Goal: Task Accomplishment & Management: Use online tool/utility

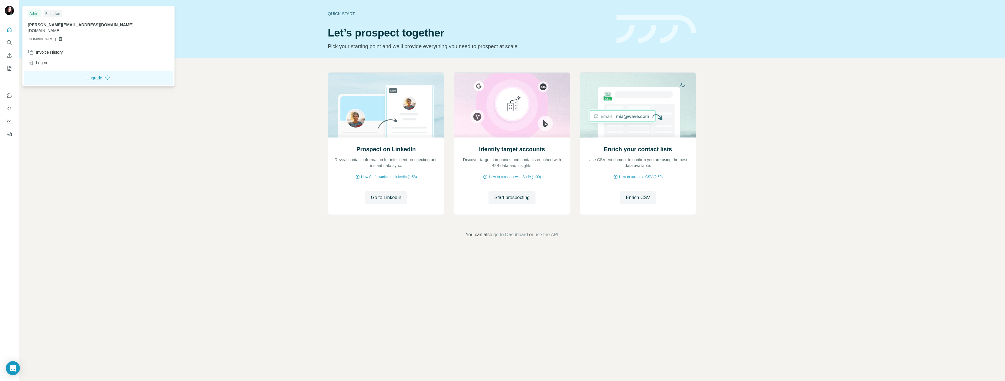
click at [4, 8] on div at bounding box center [10, 11] width 17 height 19
click at [8, 13] on img at bounding box center [9, 10] width 9 height 9
click at [82, 73] on button "Upgrade" at bounding box center [99, 78] width 150 height 14
click at [162, 204] on div "Prospect on LinkedIn Reveal contact information for intelligent prospecting and…" at bounding box center [512, 155] width 986 height 194
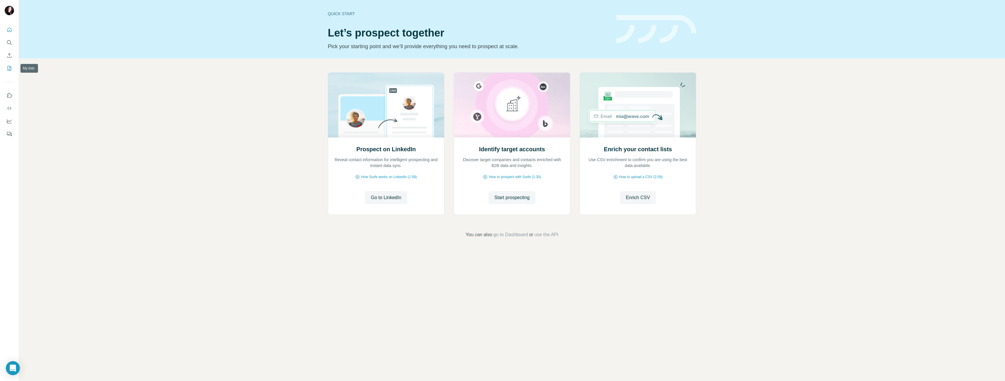
click at [8, 67] on icon "My lists" at bounding box center [9, 68] width 6 height 6
